Goal: Information Seeking & Learning: Learn about a topic

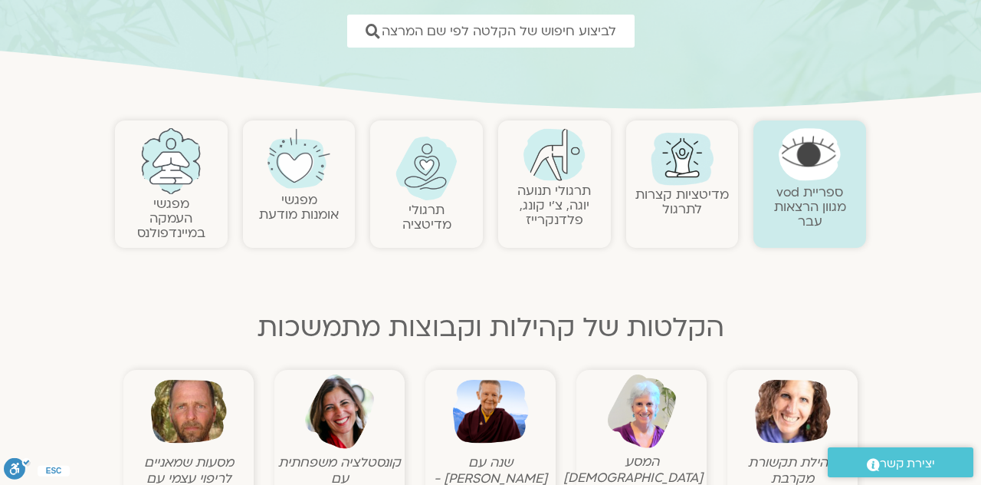
scroll to position [231, 0]
click at [791, 446] on img at bounding box center [793, 411] width 76 height 76
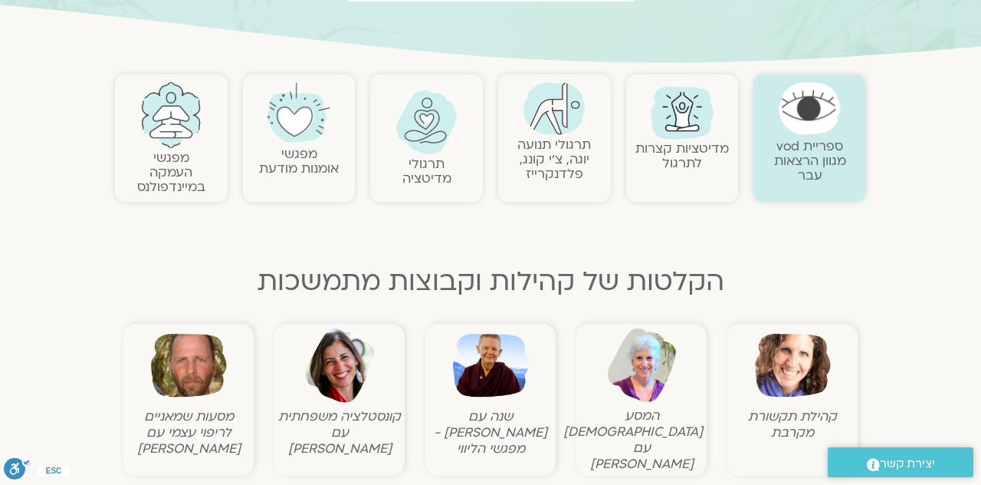
scroll to position [304, 0]
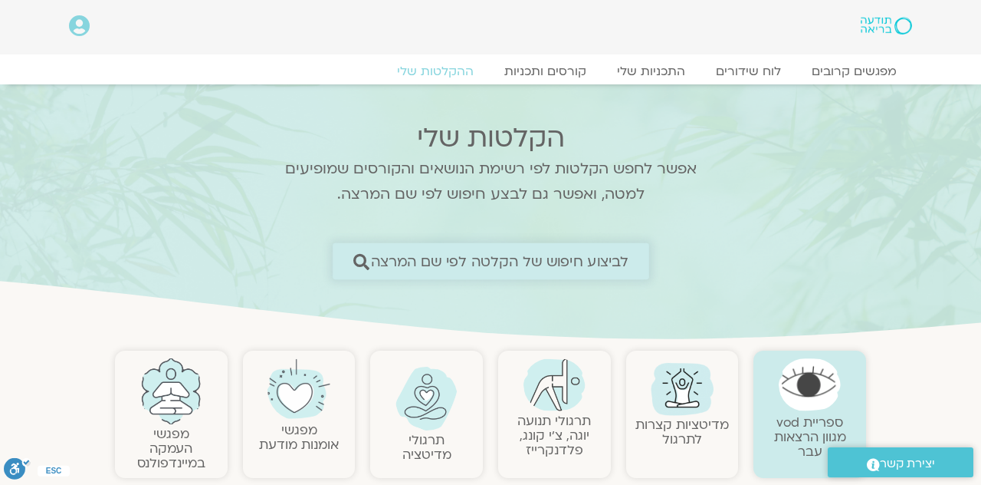
click at [368, 255] on icon at bounding box center [361, 261] width 16 height 16
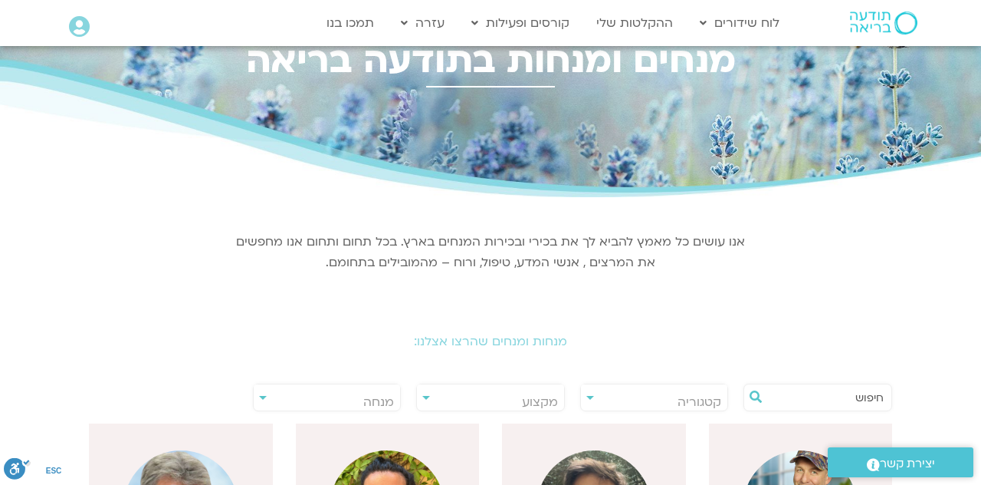
scroll to position [51, 0]
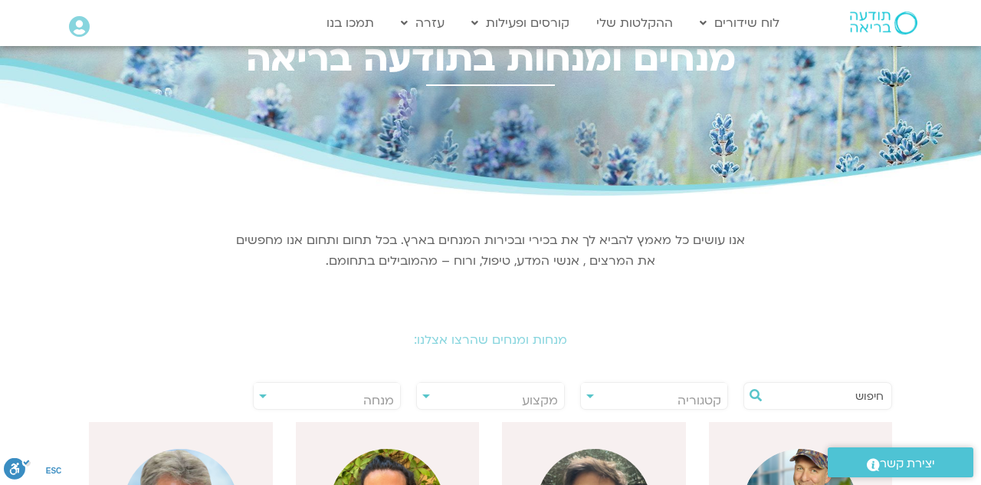
click at [254, 384] on span "מנחה" at bounding box center [327, 400] width 147 height 35
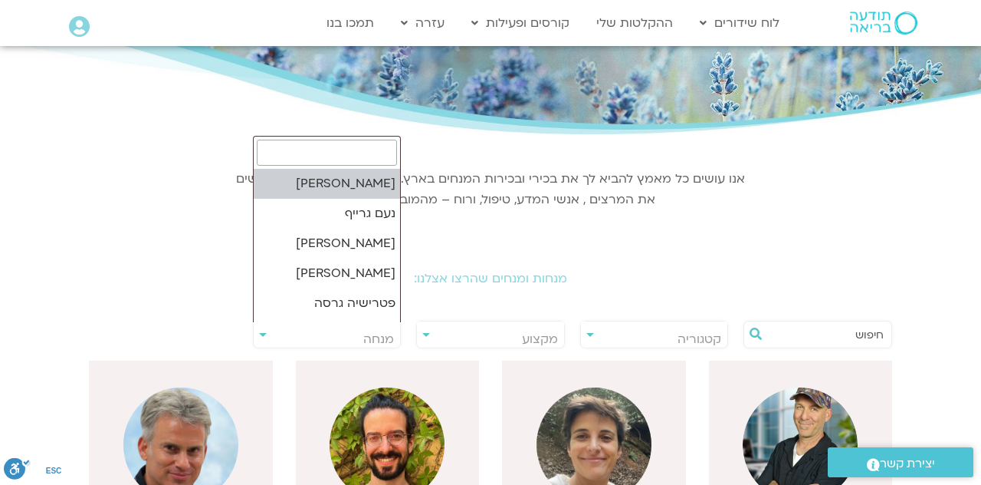
scroll to position [124, 0]
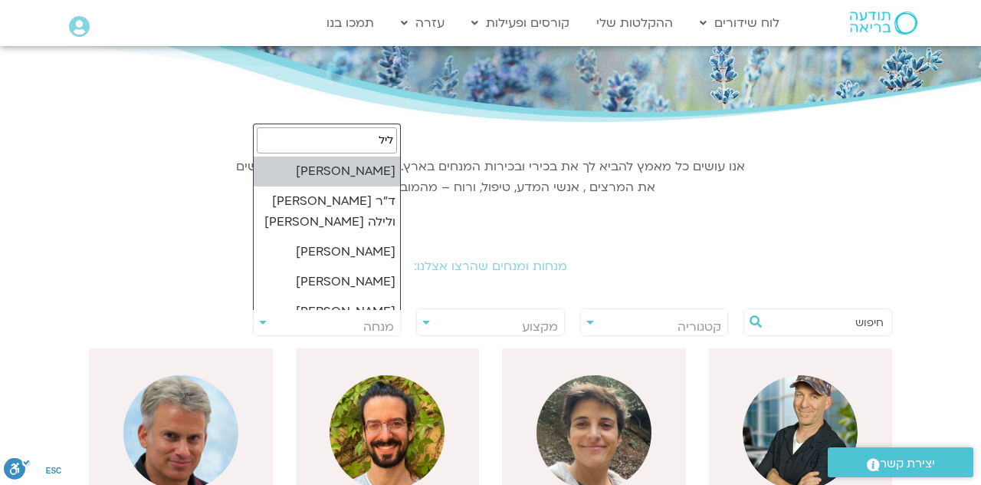
type input "לילך"
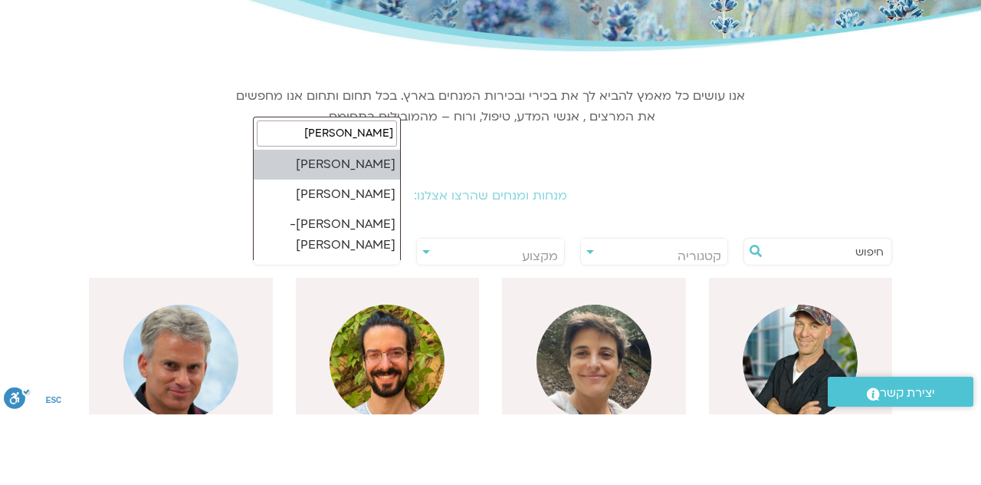
select select "******"
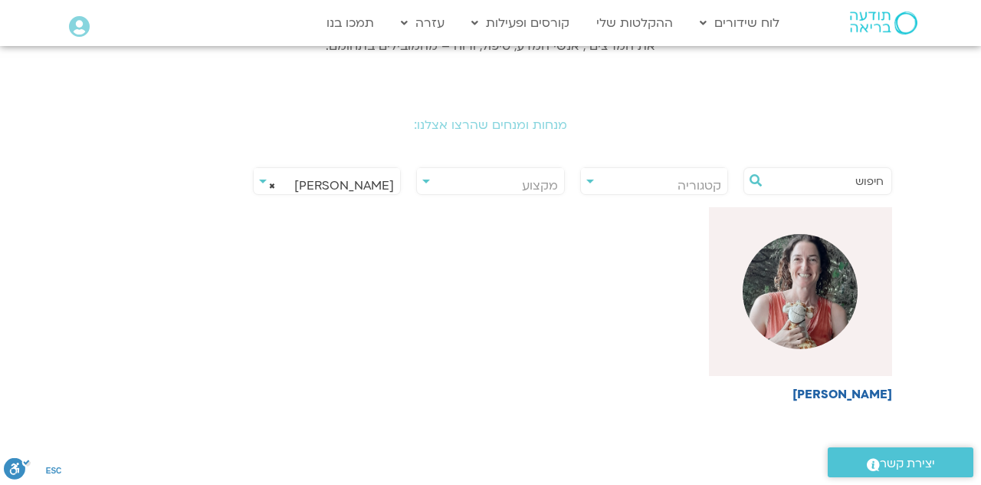
click at [848, 324] on img at bounding box center [800, 291] width 115 height 115
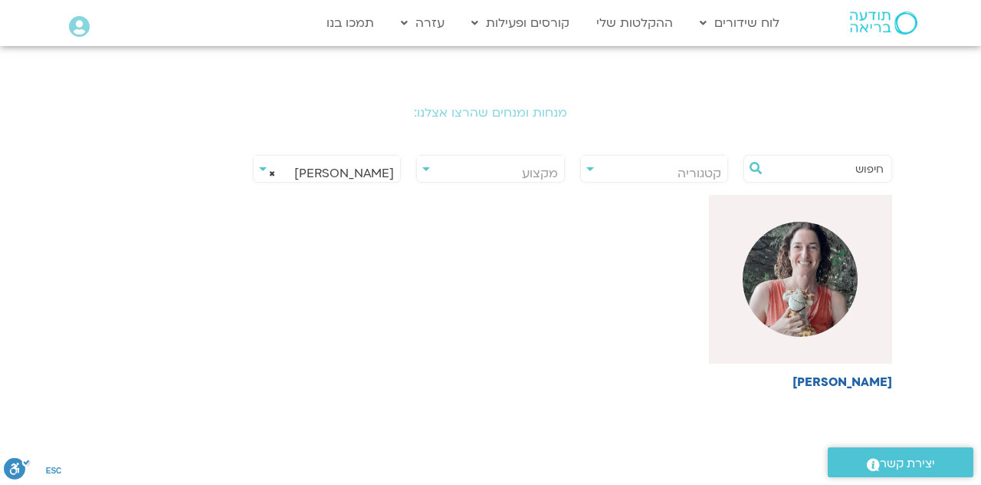
scroll to position [339, 0]
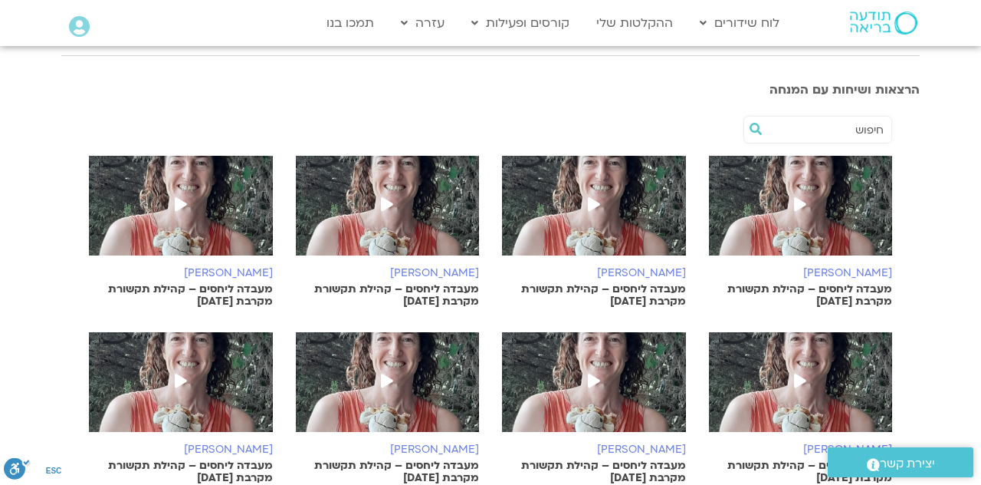
scroll to position [238, 0]
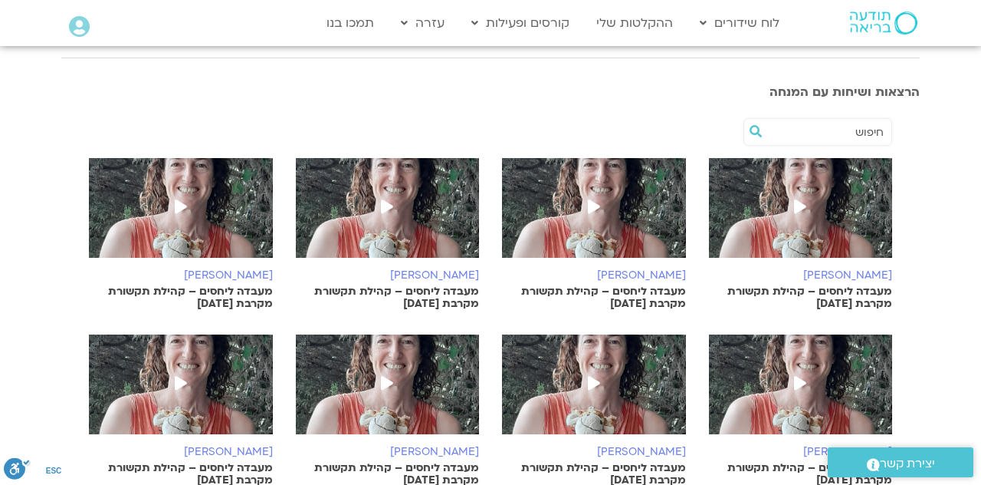
click at [807, 204] on span at bounding box center [801, 208] width 28 height 28
